Goal: Contribute content

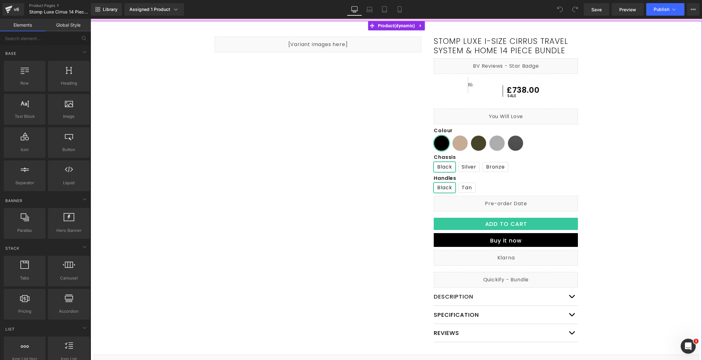
scroll to position [53, 0]
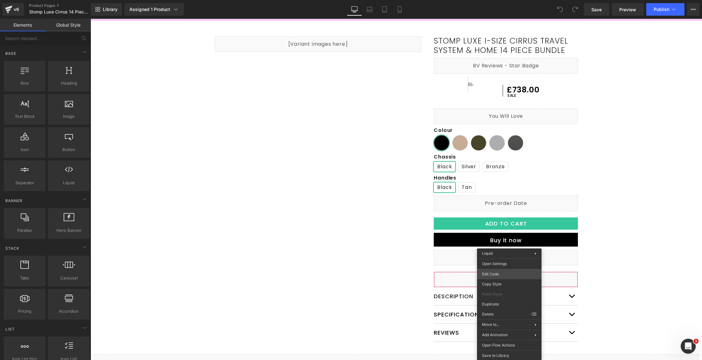
click at [511, 277] on body "You are previewing how the will restyle your page. You can not edit Elements in…" at bounding box center [351, 180] width 702 height 360
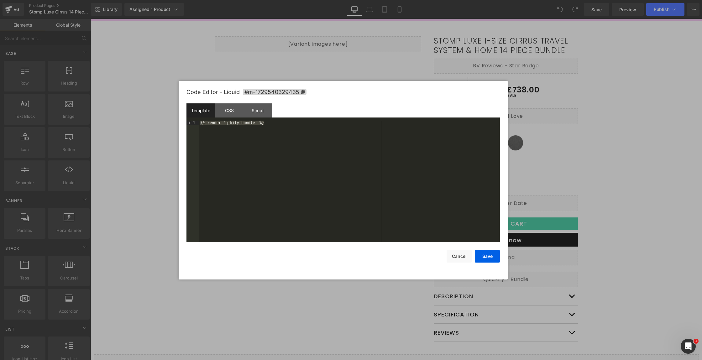
drag, startPoint x: 274, startPoint y: 174, endPoint x: 119, endPoint y: 90, distance: 176.3
click at [119, 90] on body "You are previewing how the will restyle your page. You can not edit Elements in…" at bounding box center [351, 180] width 702 height 360
click at [487, 255] on button "Save" at bounding box center [487, 256] width 25 height 13
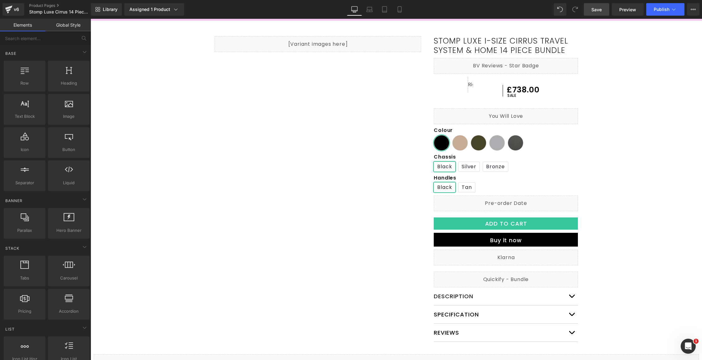
click at [589, 10] on link "Save" at bounding box center [595, 9] width 25 height 13
click at [666, 13] on button "Publish" at bounding box center [665, 9] width 38 height 13
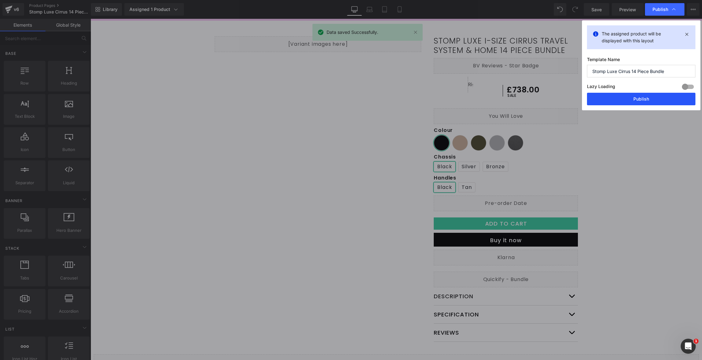
click at [644, 97] on button "Publish" at bounding box center [641, 99] width 108 height 13
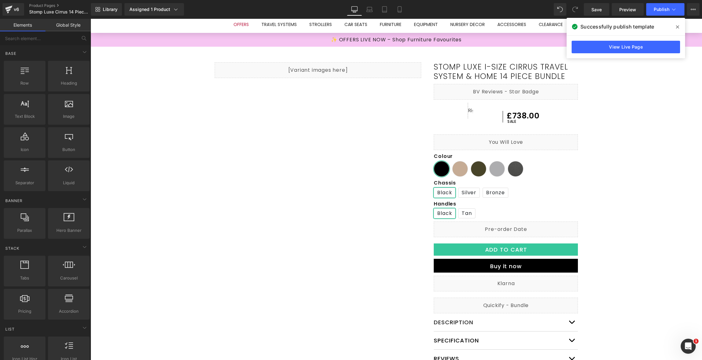
scroll to position [0, 0]
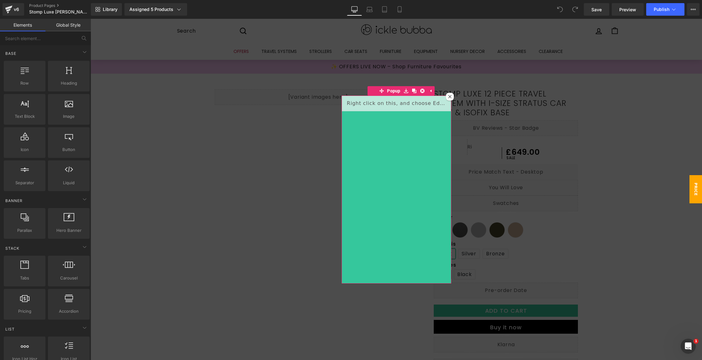
click at [446, 94] on div at bounding box center [450, 97] width 8 height 8
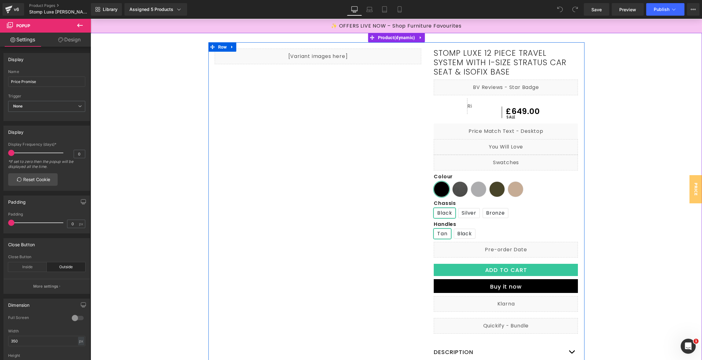
scroll to position [130, 0]
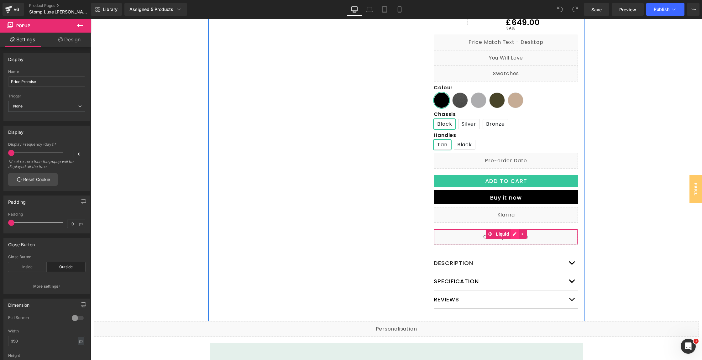
click at [509, 232] on div "Liquid" at bounding box center [505, 237] width 144 height 16
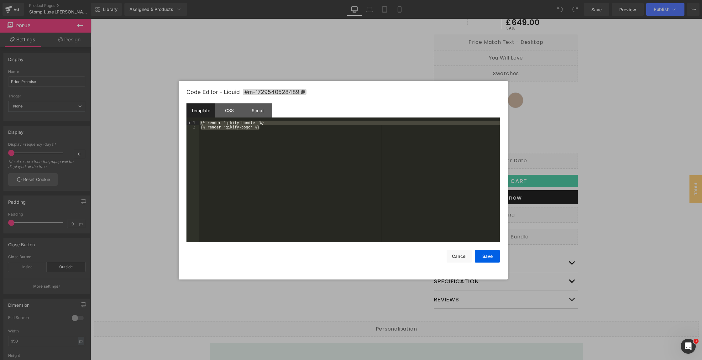
drag, startPoint x: 266, startPoint y: 134, endPoint x: 181, endPoint y: 112, distance: 87.7
click at [182, 112] on div "Code Editor - Liquid #m-1729540528489 Template CSS Script Data 1 2 {% render 'q…" at bounding box center [343, 180] width 329 height 199
click at [481, 249] on div "Save Cancel" at bounding box center [342, 252] width 313 height 20
click at [483, 254] on button "Save" at bounding box center [487, 256] width 25 height 13
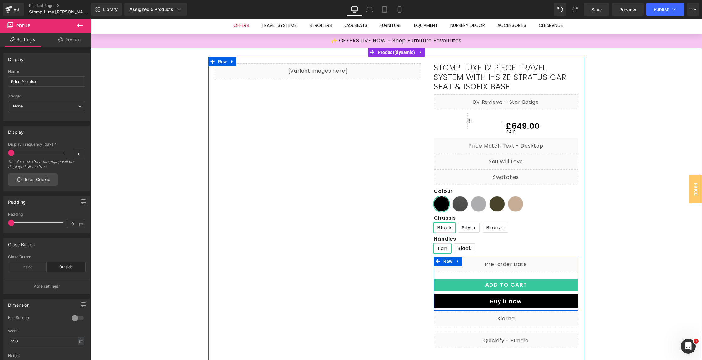
scroll to position [67, 0]
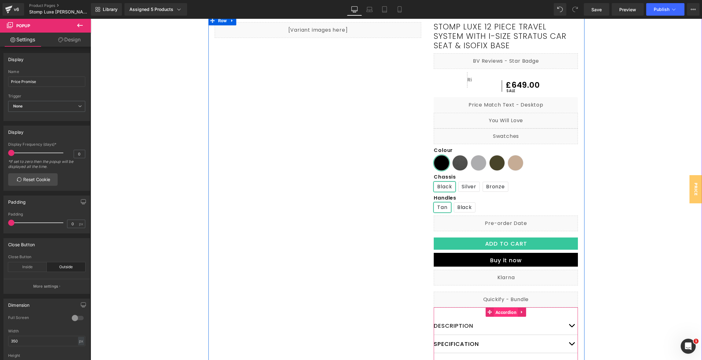
click at [506, 310] on span "Accordion" at bounding box center [506, 312] width 24 height 9
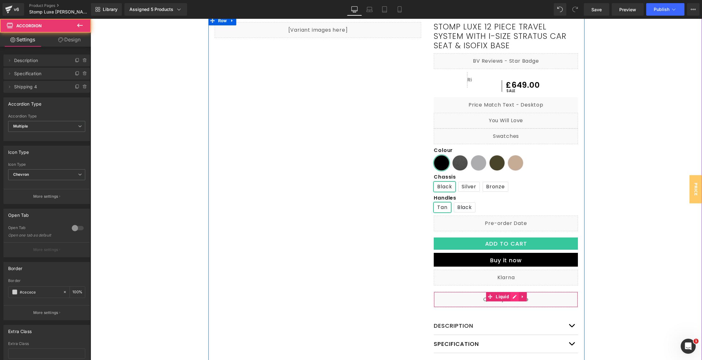
click at [509, 297] on div "Liquid" at bounding box center [505, 300] width 144 height 16
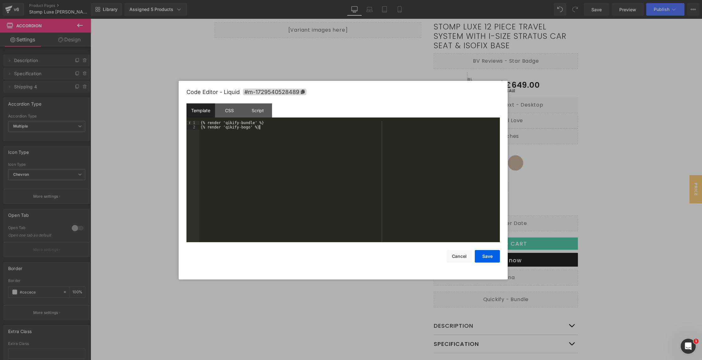
click at [275, 128] on div "{% render 'qikify-bundle' %} {% render 'qikify-bogo' %}" at bounding box center [349, 186] width 300 height 131
paste textarea
click at [495, 256] on button "Save" at bounding box center [487, 256] width 25 height 13
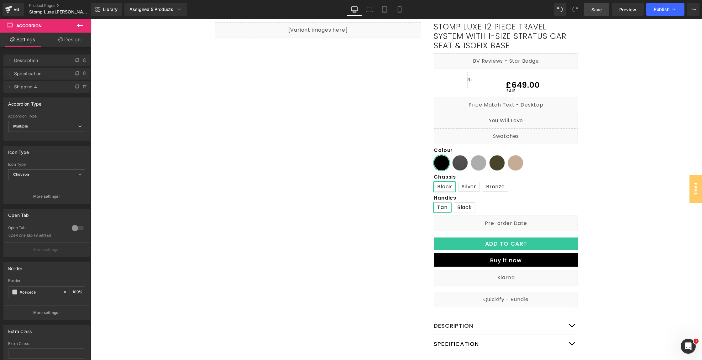
click at [600, 11] on span "Save" at bounding box center [596, 9] width 10 height 7
click at [659, 8] on span "Publish" at bounding box center [661, 9] width 16 height 5
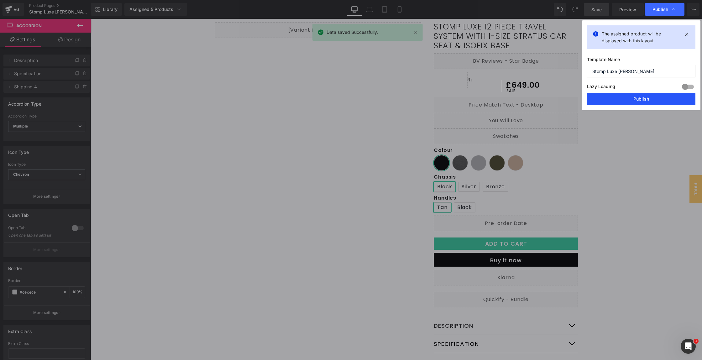
click at [657, 96] on button "Publish" at bounding box center [641, 99] width 108 height 13
